Goal: Find specific page/section: Find specific page/section

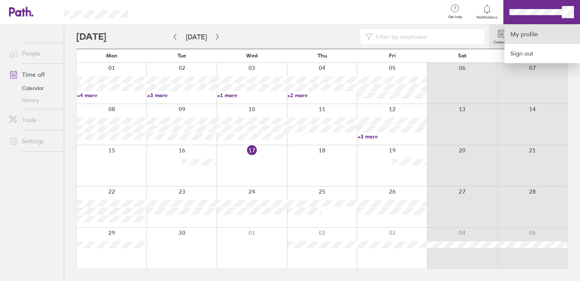
click at [523, 34] on link "My profile" at bounding box center [542, 34] width 76 height 19
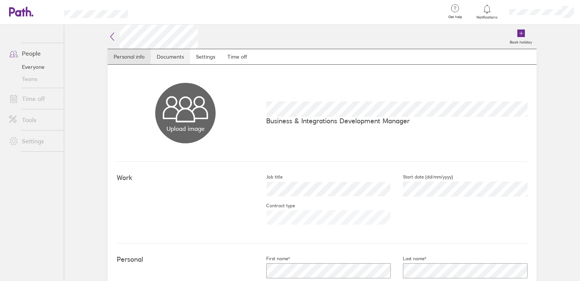
click at [169, 54] on link "Documents" at bounding box center [170, 56] width 39 height 15
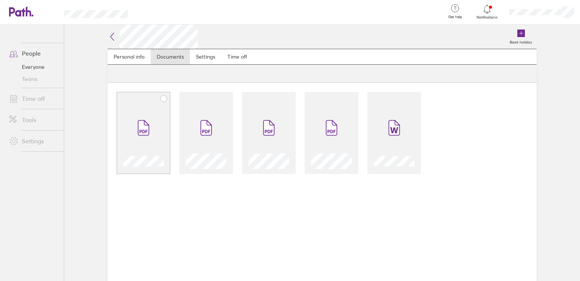
click at [138, 128] on icon at bounding box center [143, 127] width 11 height 15
